Goal: Information Seeking & Learning: Learn about a topic

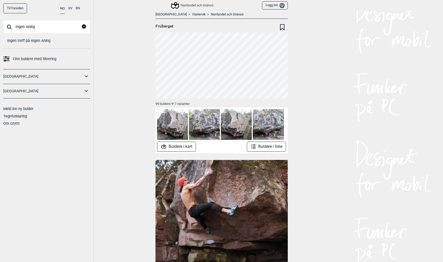
click at [43, 31] on input "Ingen Aning" at bounding box center [46, 26] width 86 height 13
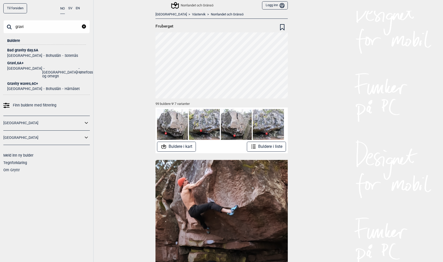
type input "gravi"
click at [18, 82] on div "Gravity waves , 6C+" at bounding box center [46, 84] width 79 height 4
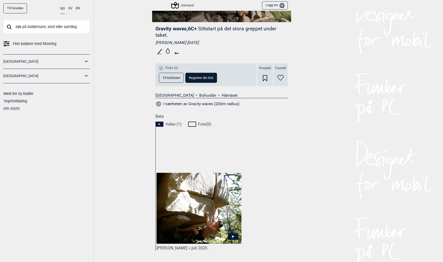
scroll to position [137, 0]
click at [195, 220] on img at bounding box center [198, 209] width 85 height 72
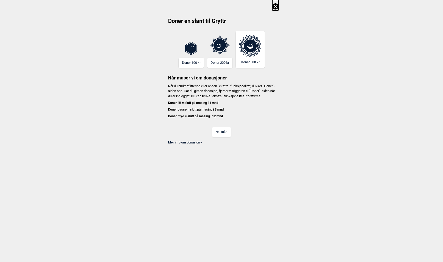
click at [222, 137] on button "Nei takk" at bounding box center [221, 132] width 19 height 10
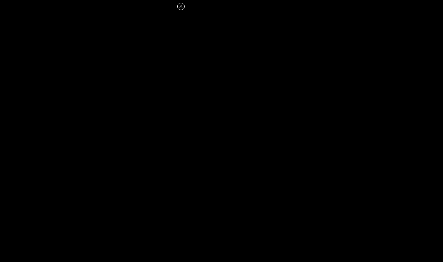
click at [179, 7] on icon at bounding box center [181, 6] width 6 height 6
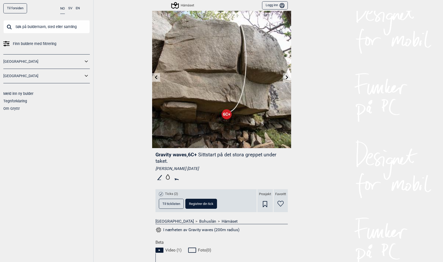
scroll to position [0, 0]
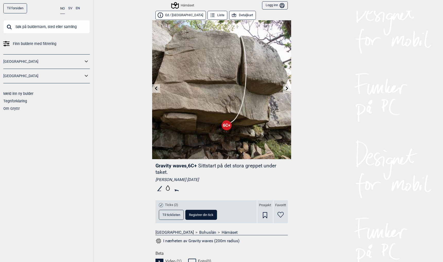
click at [183, 4] on div "Härnäset" at bounding box center [183, 5] width 22 height 6
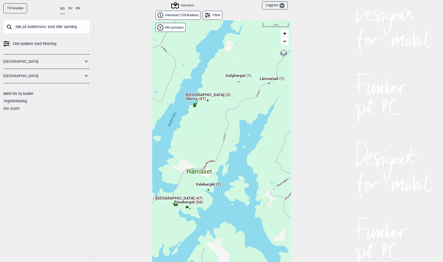
click at [85, 75] on icon at bounding box center [86, 75] width 7 height 7
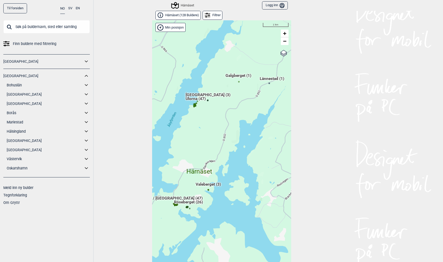
click at [84, 149] on icon at bounding box center [86, 149] width 7 height 7
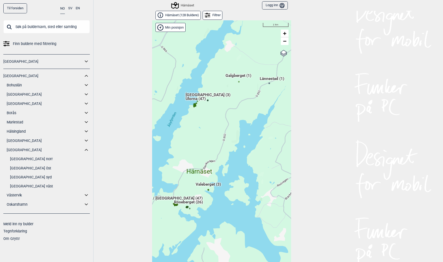
click at [23, 186] on link "[GEOGRAPHIC_DATA] väst" at bounding box center [50, 186] width 80 height 7
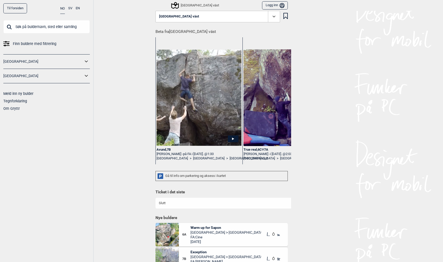
click at [192, 6] on div "[GEOGRAPHIC_DATA] väst" at bounding box center [195, 5] width 47 height 6
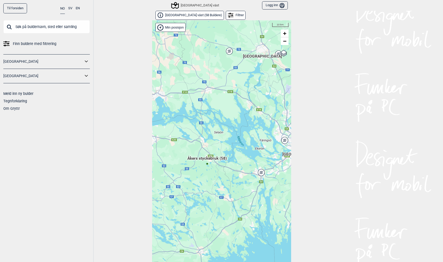
scroll to position [8, 0]
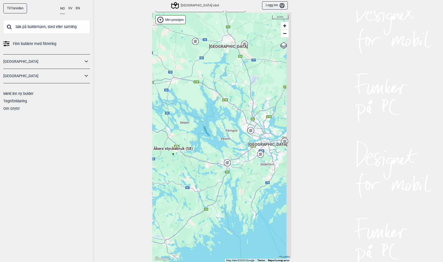
drag, startPoint x: 245, startPoint y: 187, endPoint x: 211, endPoint y: 185, distance: 34.0
click at [211, 185] on div "Hallingdal Stange [GEOGRAPHIC_DATA] syd [GEOGRAPHIC_DATA] og omegn [GEOGRAPHIC_…" at bounding box center [221, 138] width 139 height 250
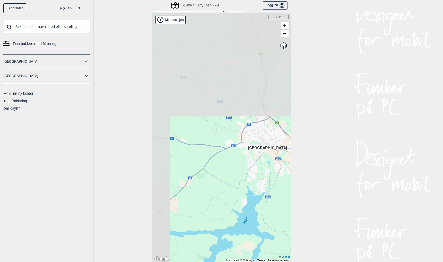
drag, startPoint x: 238, startPoint y: 103, endPoint x: 292, endPoint y: 233, distance: 140.9
click at [292, 233] on div "Til forsiden NO SV EN Finn buldere med filtrering [GEOGRAPHIC_DATA] [GEOGRAPHIC…" at bounding box center [221, 131] width 443 height 262
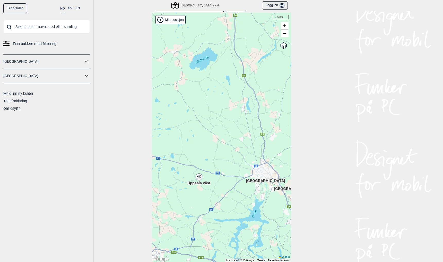
click at [198, 177] on div "Uppsala väst" at bounding box center [198, 176] width 3 height 3
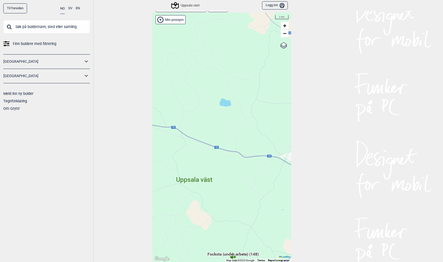
drag, startPoint x: 218, startPoint y: 21, endPoint x: 219, endPoint y: 40, distance: 18.8
click at [219, 40] on div "Hallingdal Stange [GEOGRAPHIC_DATA] syd [GEOGRAPHIC_DATA] og omegn [GEOGRAPHIC_…" at bounding box center [221, 138] width 139 height 250
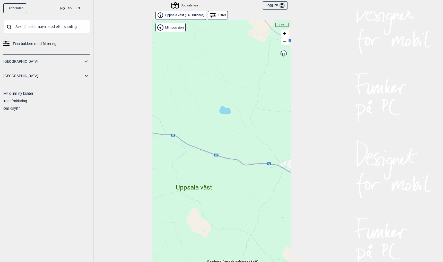
click at [14, 7] on link "Til forsiden" at bounding box center [15, 8] width 24 height 10
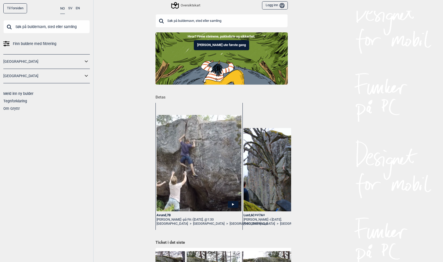
click at [159, 215] on div "Avund , 7B" at bounding box center [198, 215] width 85 height 4
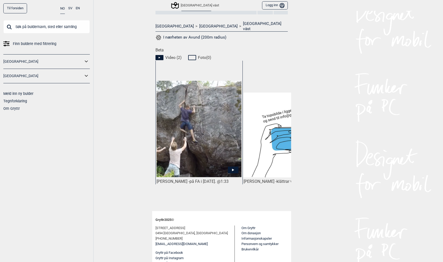
scroll to position [204, 0]
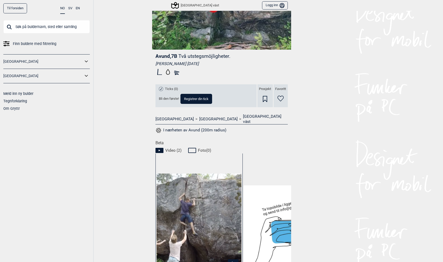
scroll to position [204, 0]
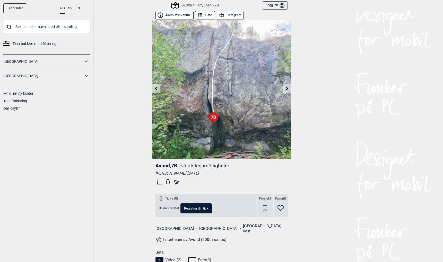
click at [175, 15] on button "Åkers styckebruk" at bounding box center [174, 15] width 38 height 9
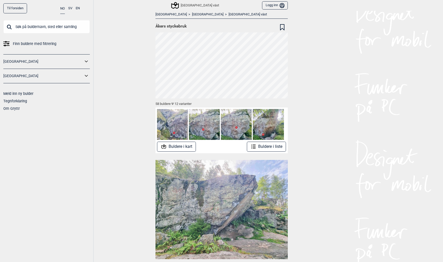
click at [16, 7] on link "Til forsiden" at bounding box center [15, 8] width 24 height 10
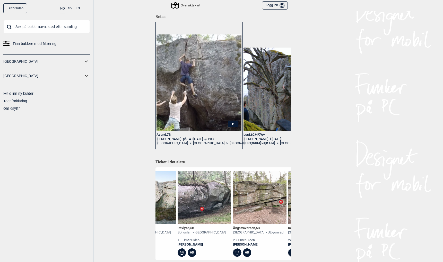
scroll to position [0, 38]
